Goal: Information Seeking & Learning: Learn about a topic

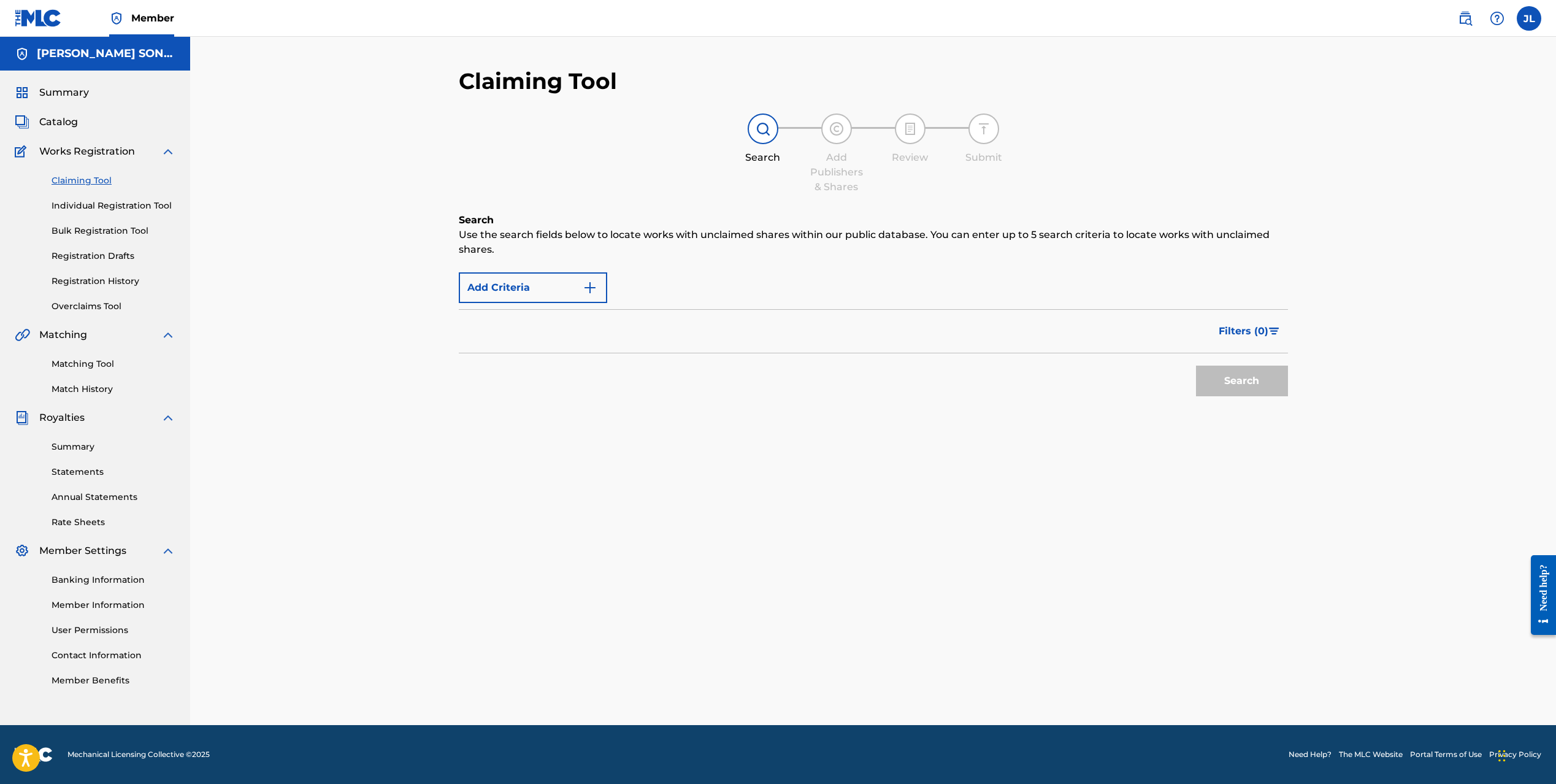
click at [504, 239] on p "Use the search fields below to locate works with unclaimed shares within our pu…" at bounding box center [873, 242] width 830 height 29
click at [758, 130] on img at bounding box center [763, 128] width 15 height 15
click at [1237, 330] on span "Filters ( 0 )" at bounding box center [1244, 331] width 50 height 15
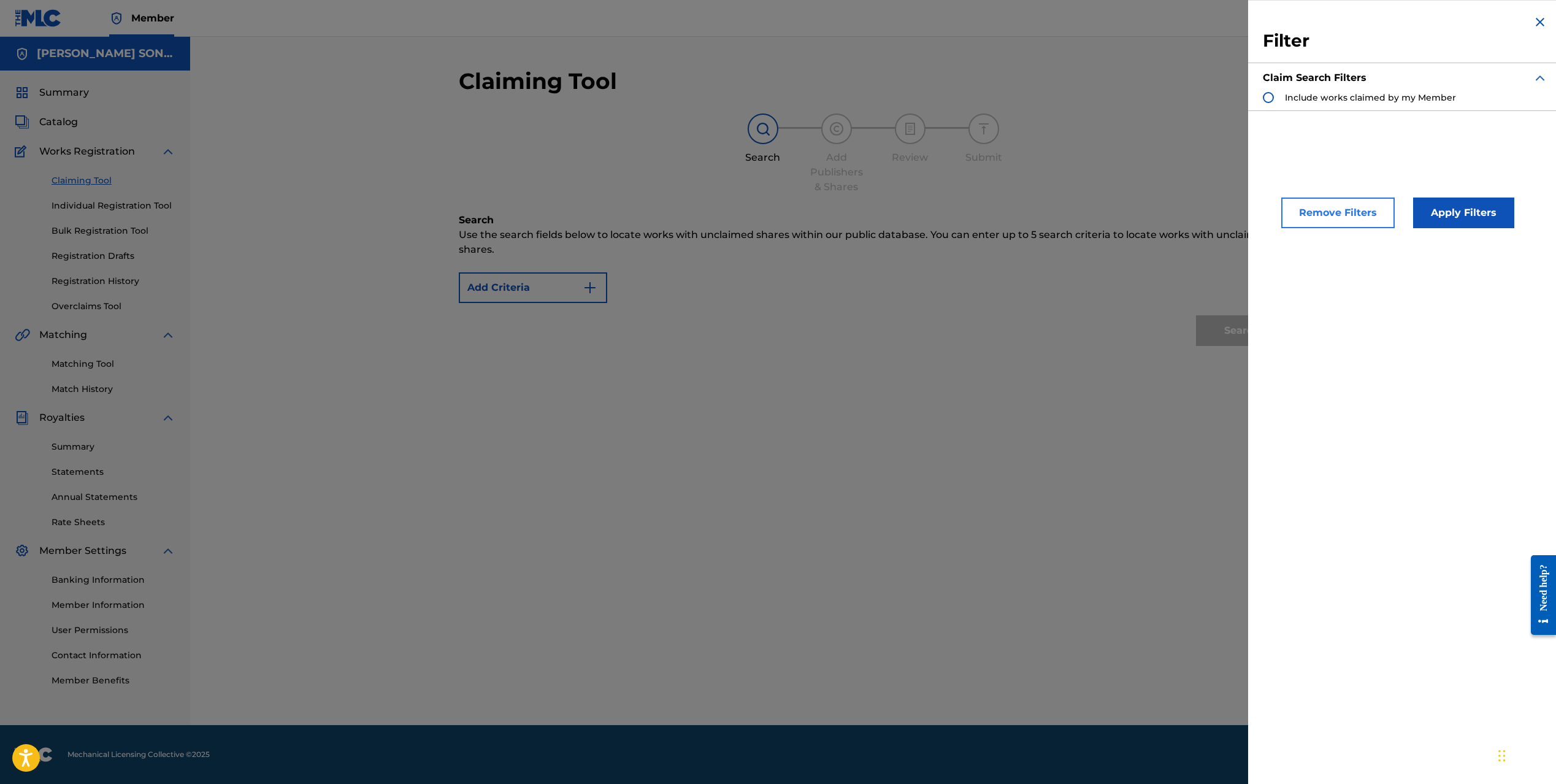
click at [1342, 214] on button "Remove Filters" at bounding box center [1337, 213] width 113 height 30
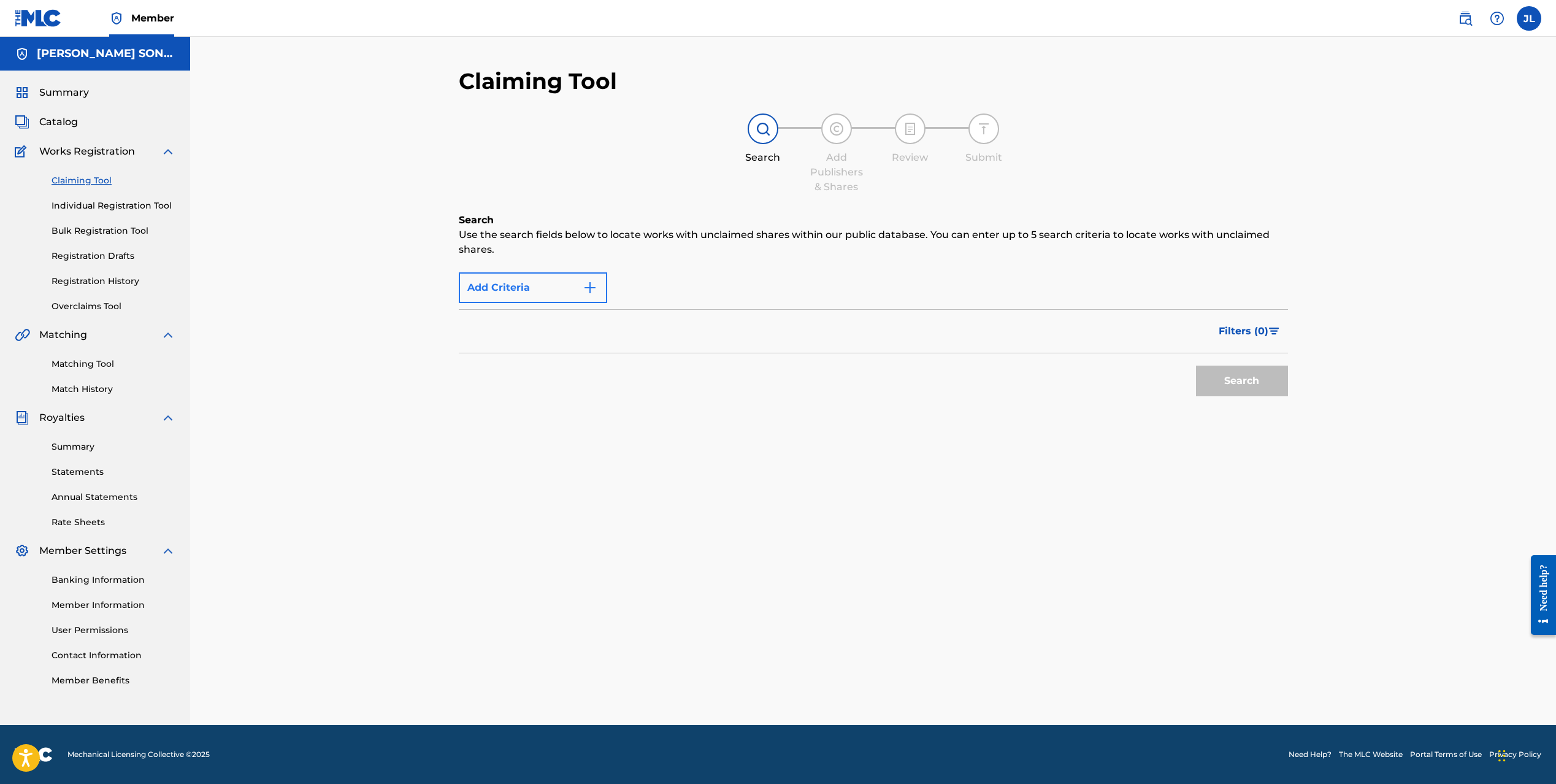
click at [559, 290] on button "Add Criteria" at bounding box center [532, 287] width 149 height 30
click at [592, 287] on img "Search Form" at bounding box center [590, 287] width 15 height 15
click at [592, 287] on div "Max Criteria Reached" at bounding box center [532, 287] width 149 height 30
click at [57, 123] on span "Catalog" at bounding box center [58, 122] width 38 height 15
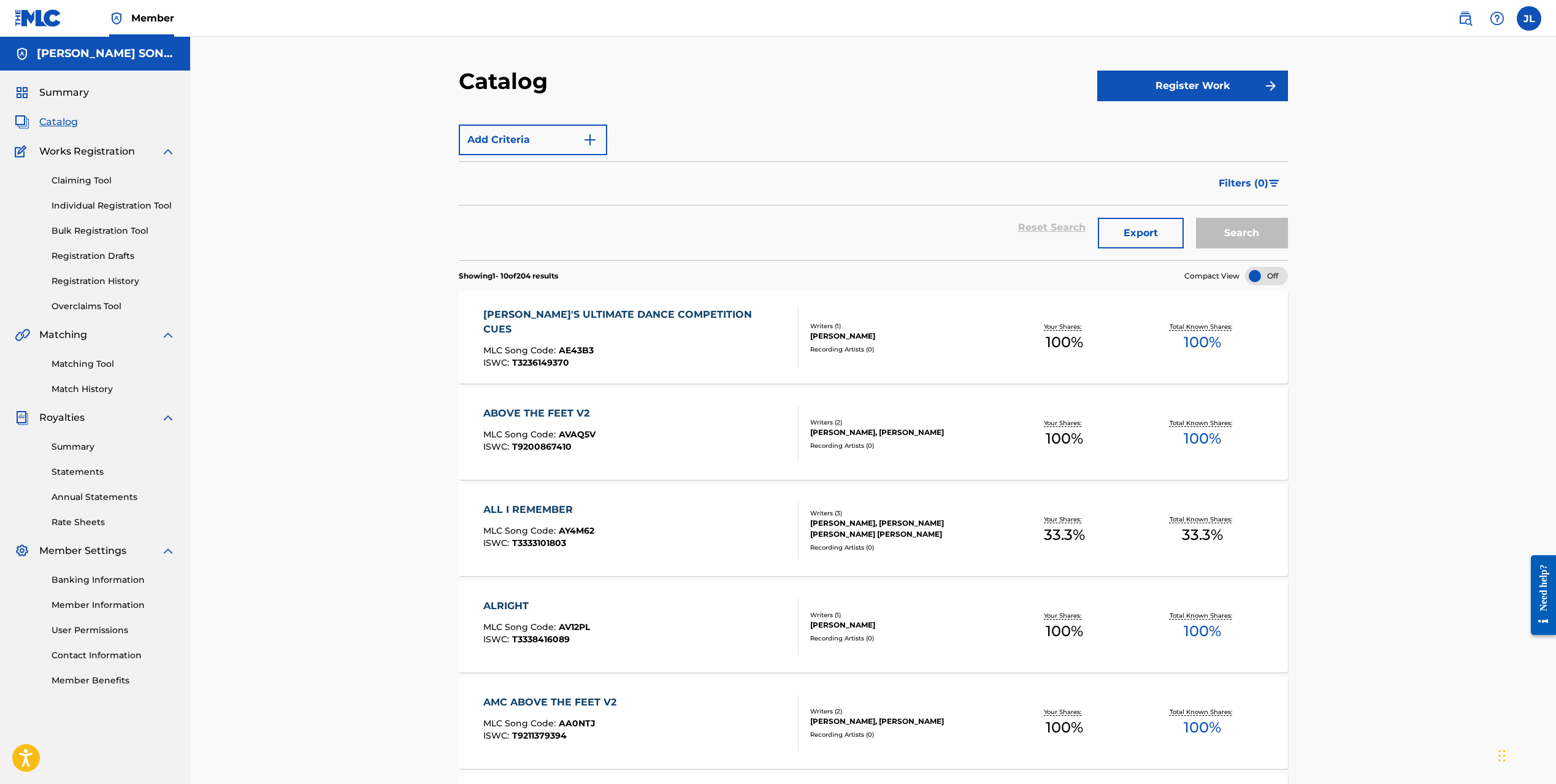
click at [548, 513] on div "ALL I REMEMBER" at bounding box center [539, 509] width 111 height 15
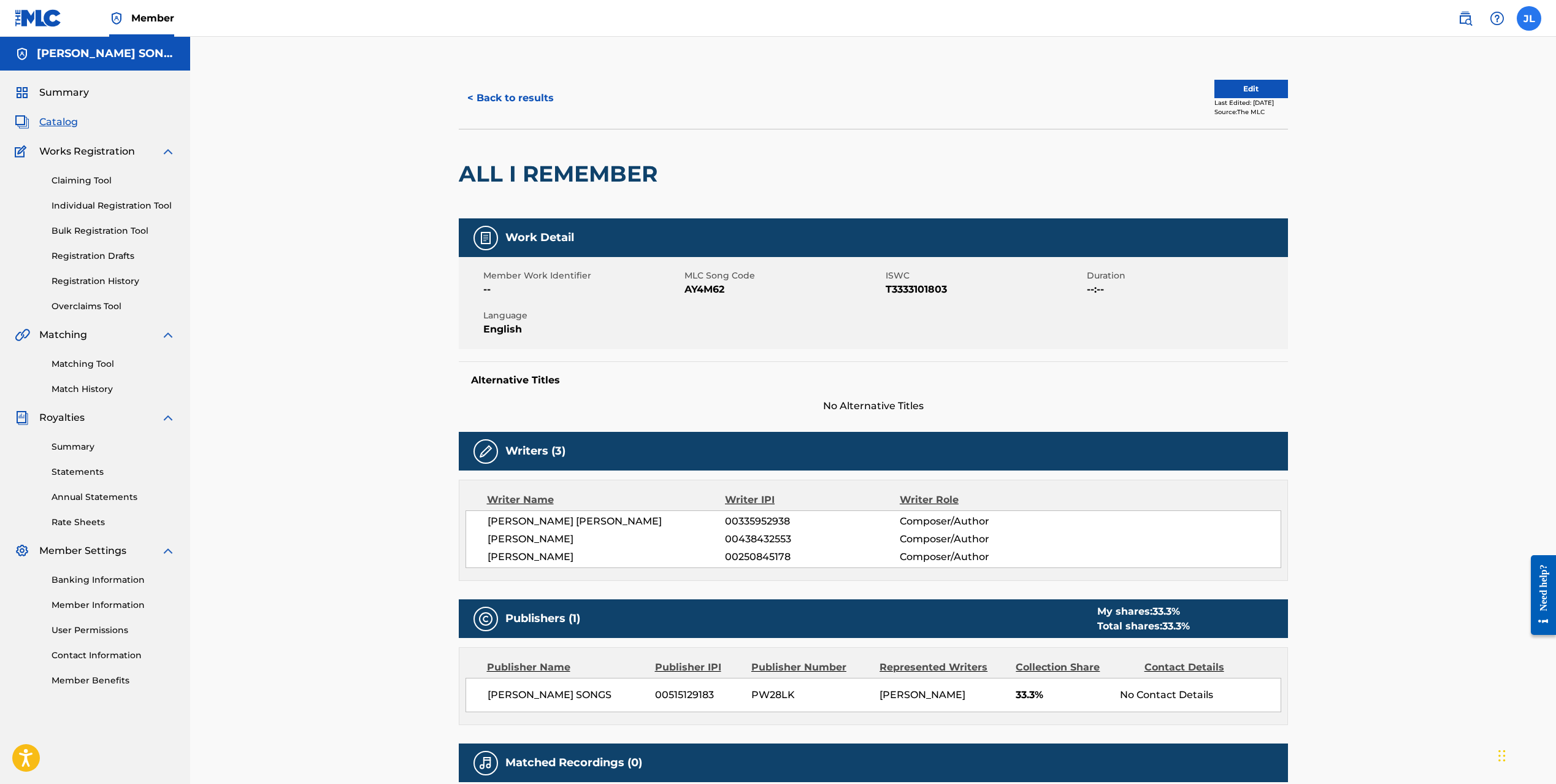
click at [1529, 21] on label at bounding box center [1529, 19] width 25 height 25
click at [1529, 19] on input "[PERSON_NAME] [EMAIL_ADDRESS][DOMAIN_NAME] Profile Log out" at bounding box center [1529, 19] width 0 height 0
